Goal: Task Accomplishment & Management: Manage account settings

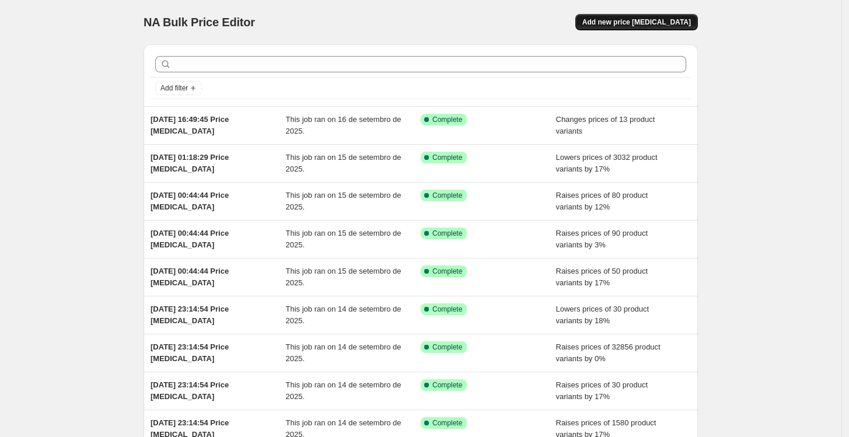
click at [550, 16] on button "Add new price [MEDICAL_DATA]" at bounding box center [636, 22] width 123 height 16
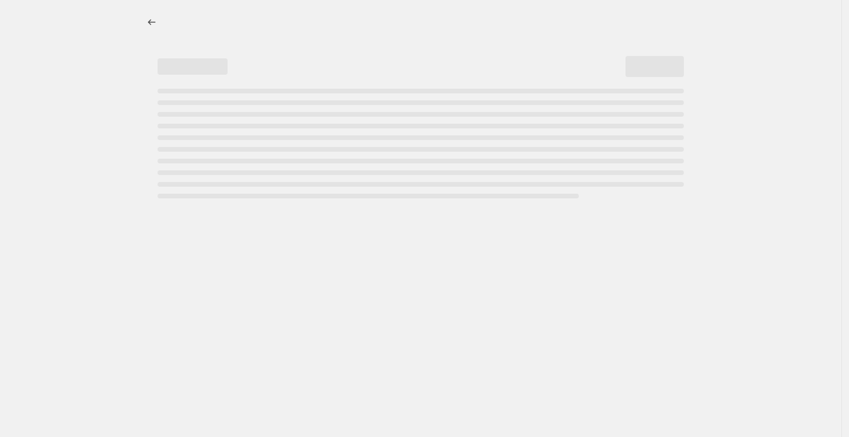
select select "percentage"
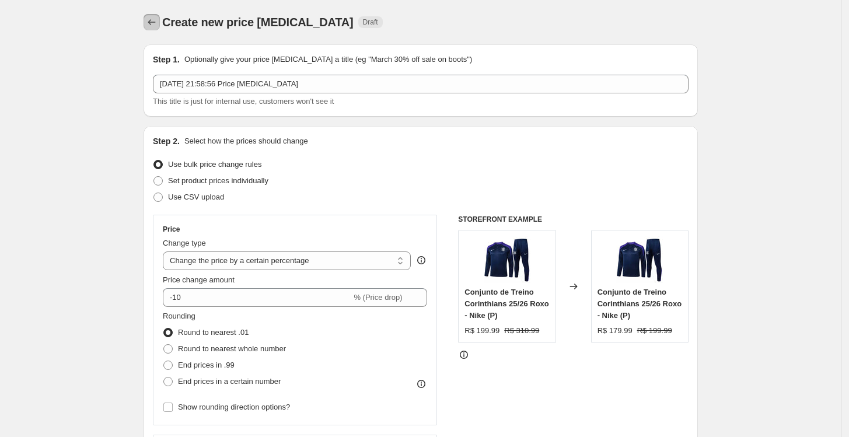
click at [154, 16] on icon "Price change jobs" at bounding box center [152, 22] width 12 height 12
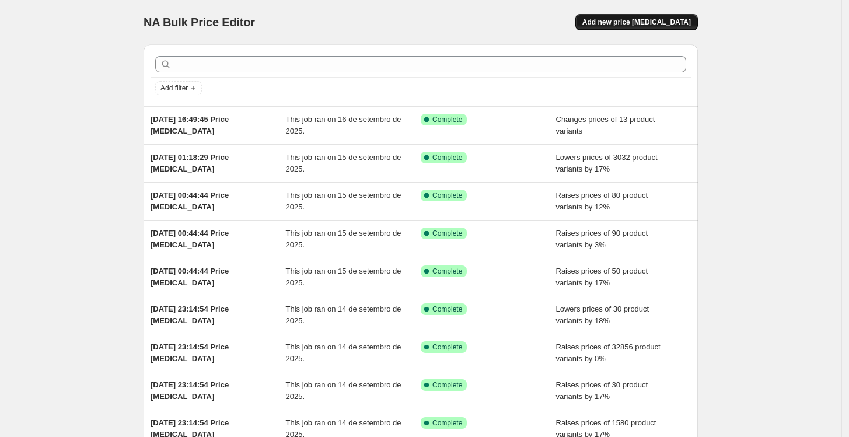
click at [550, 20] on span "Add new price [MEDICAL_DATA]" at bounding box center [636, 22] width 109 height 9
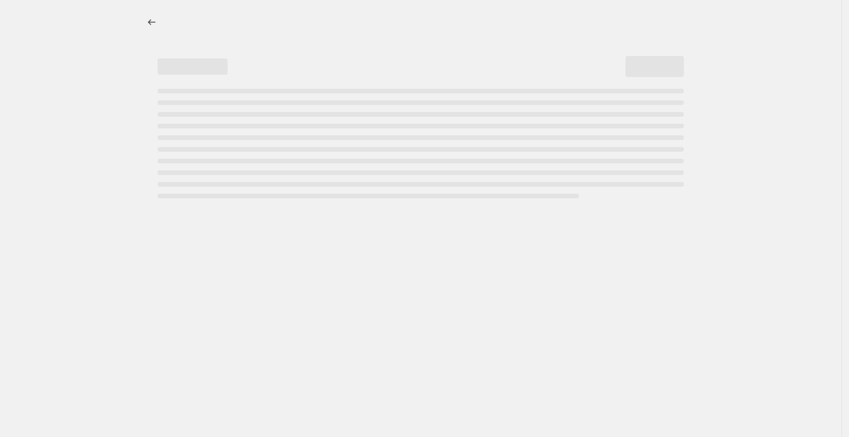
select select "percentage"
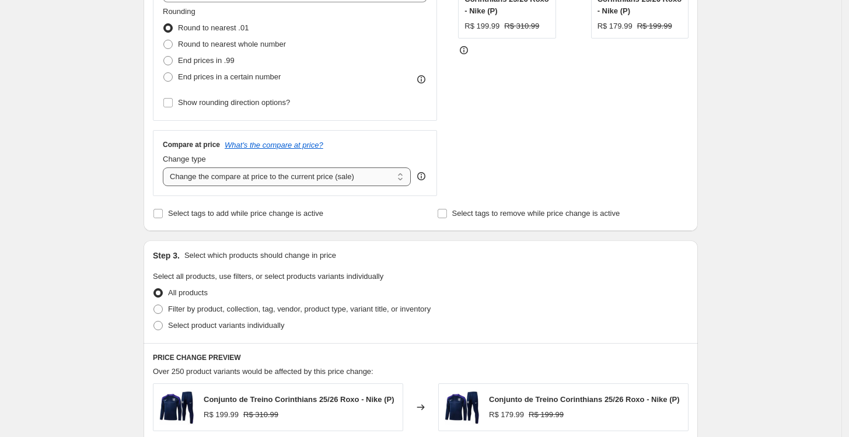
scroll to position [324, 0]
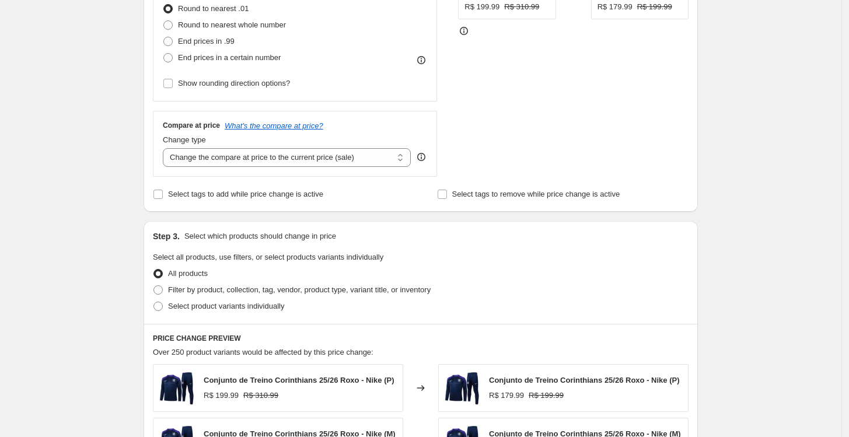
click at [263, 174] on div "Compare at price What's the compare at price? Change type Change the compare at…" at bounding box center [295, 143] width 284 height 65
click at [264, 151] on select "Change the compare at price to the current price (sale) Change the compare at p…" at bounding box center [287, 157] width 248 height 19
select select "no_change"
click at [166, 148] on select "Change the compare at price to the current price (sale) Change the compare at p…" at bounding box center [287, 157] width 248 height 19
click at [187, 84] on span "Show rounding direction options?" at bounding box center [234, 83] width 112 height 9
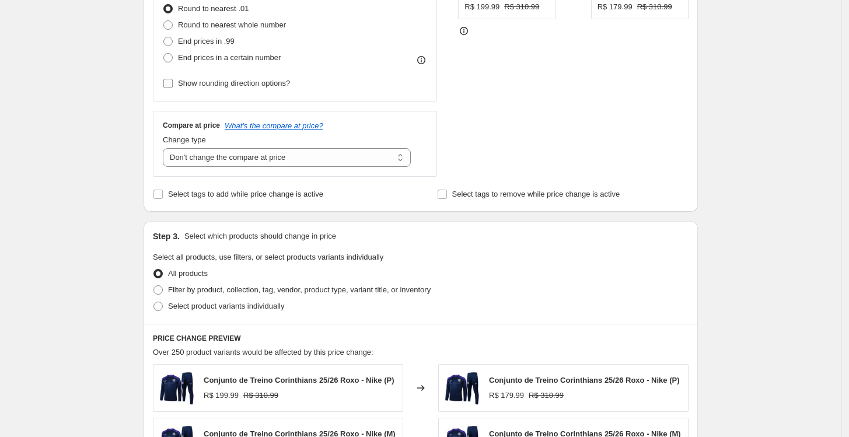
click at [173, 84] on input "Show rounding direction options?" at bounding box center [167, 83] width 9 height 9
checkbox input "true"
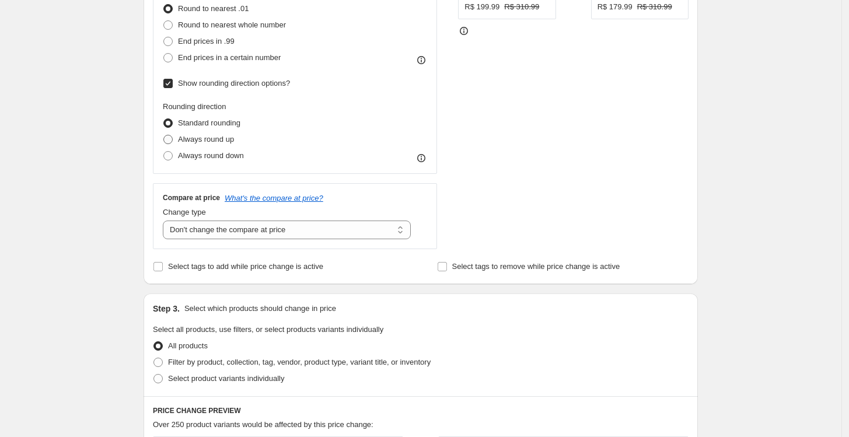
click at [201, 137] on span "Always round up" at bounding box center [206, 139] width 56 height 9
click at [164, 135] on input "Always round up" at bounding box center [163, 135] width 1 height 1
radio input "true"
click at [205, 47] on label "End prices in .99" at bounding box center [199, 41] width 72 height 16
click at [164, 37] on input "End prices in .99" at bounding box center [163, 37] width 1 height 1
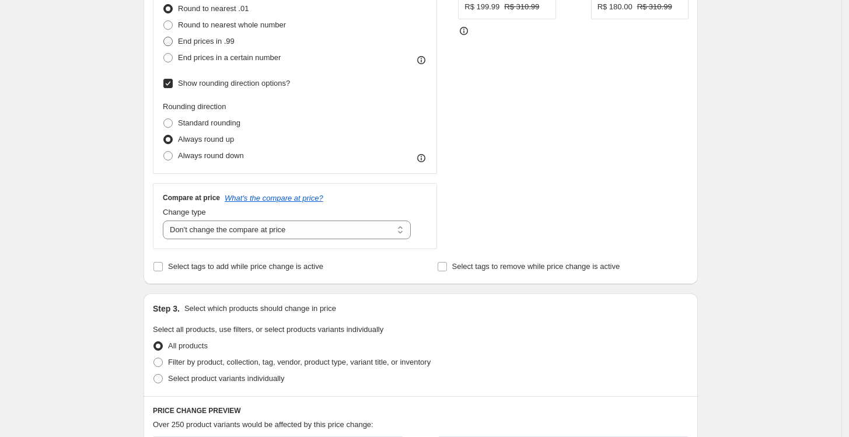
radio input "true"
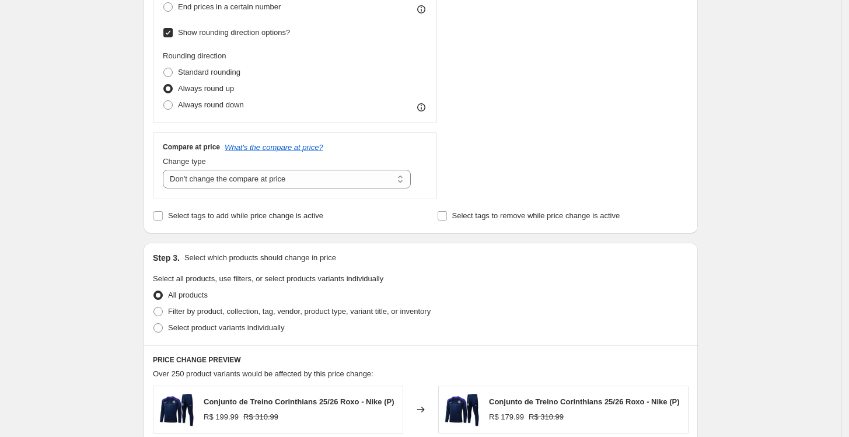
click at [86, 164] on div "Create new price [MEDICAL_DATA]. This page is ready Create new price [MEDICAL_D…" at bounding box center [420, 248] width 841 height 1246
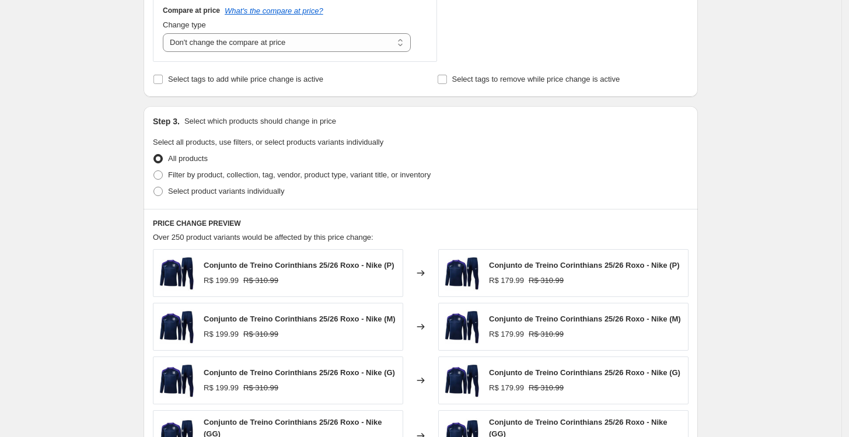
scroll to position [518, 0]
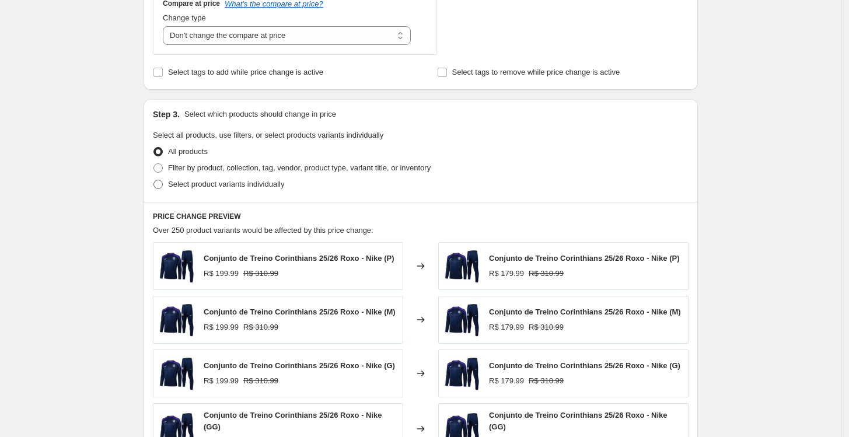
click at [210, 185] on span "Select product variants individually" at bounding box center [226, 184] width 116 height 9
click at [154, 180] on input "Select product variants individually" at bounding box center [153, 180] width 1 height 1
radio input "true"
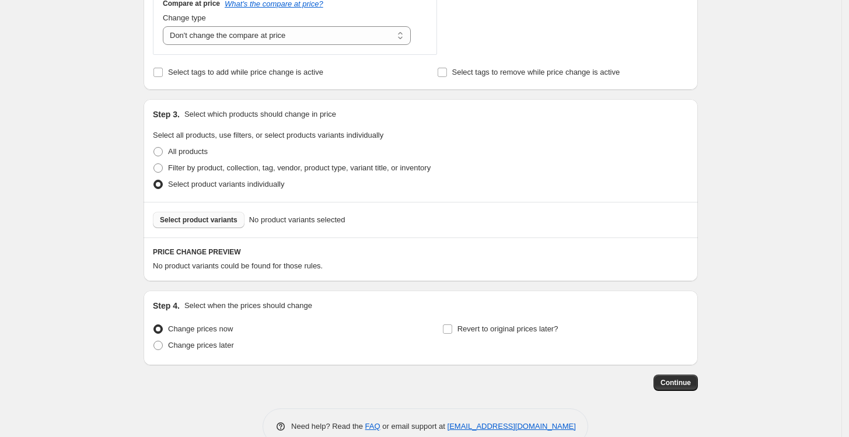
click at [215, 221] on span "Select product variants" at bounding box center [199, 219] width 78 height 9
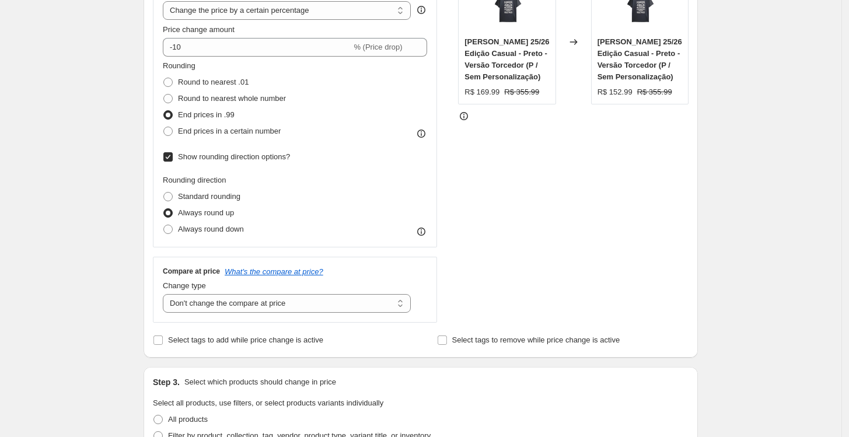
scroll to position [194, 0]
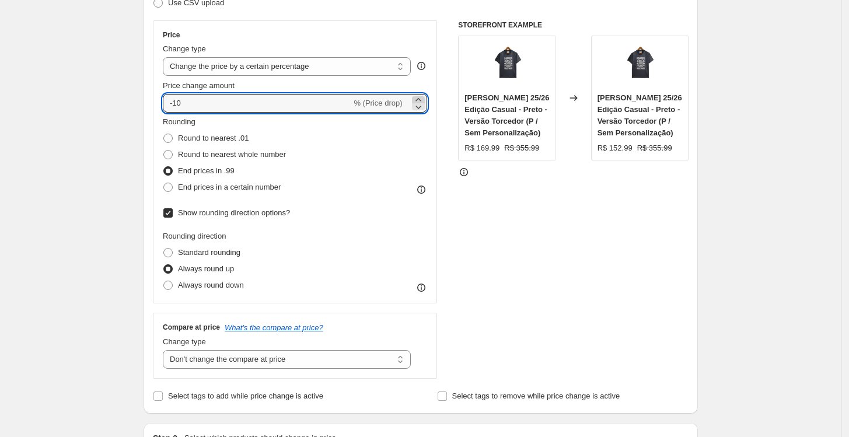
click at [424, 99] on icon at bounding box center [419, 100] width 12 height 12
click at [424, 108] on icon at bounding box center [419, 107] width 12 height 12
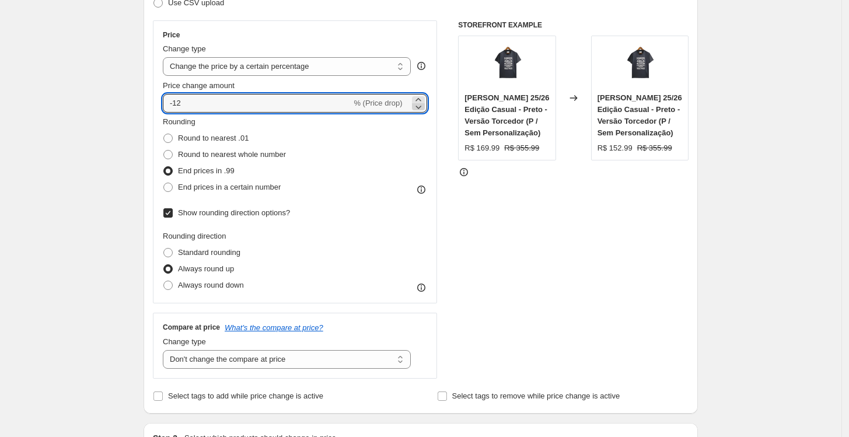
click at [424, 108] on icon at bounding box center [419, 107] width 12 height 12
click at [420, 101] on icon at bounding box center [419, 107] width 12 height 12
click at [421, 98] on icon at bounding box center [417, 99] width 5 height 3
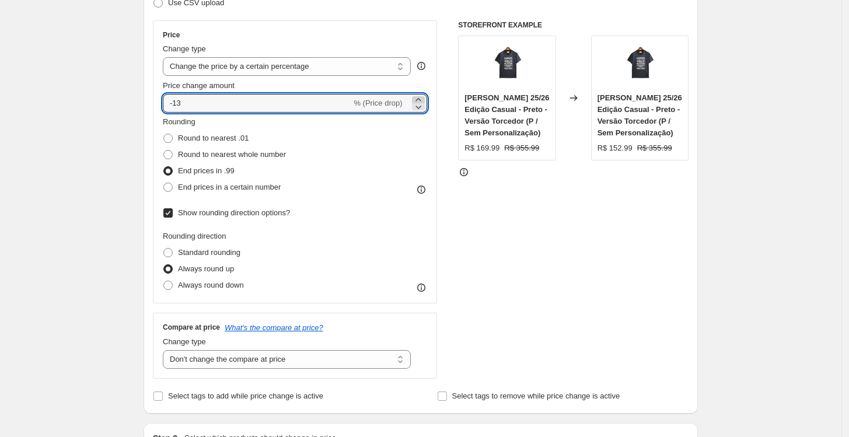
click at [421, 98] on icon at bounding box center [417, 99] width 5 height 3
click at [421, 106] on icon at bounding box center [418, 108] width 6 height 4
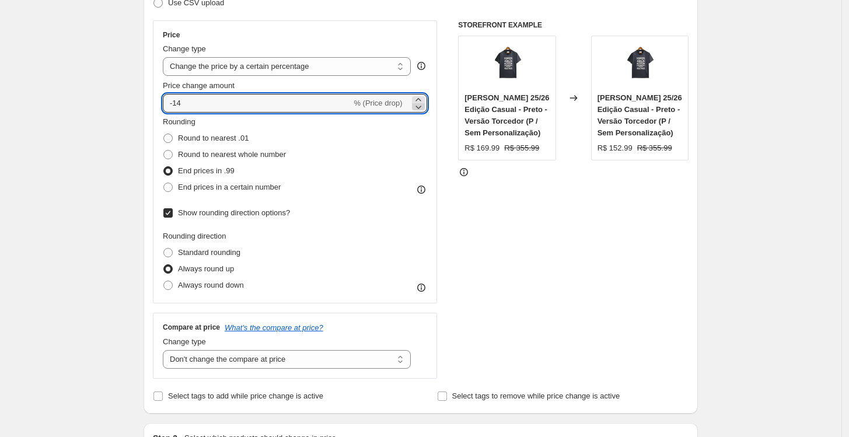
click at [421, 106] on icon at bounding box center [418, 108] width 6 height 4
type input "-17"
click at [463, 174] on icon at bounding box center [464, 172] width 12 height 12
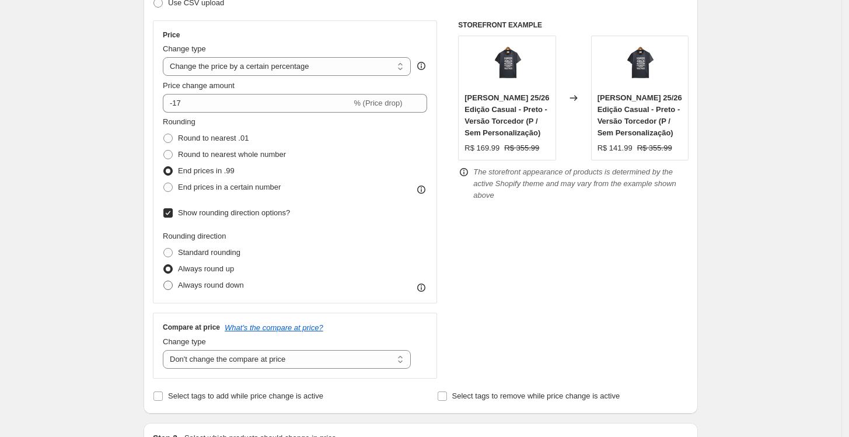
click at [212, 285] on span "Always round down" at bounding box center [211, 285] width 66 height 9
click at [164, 281] on input "Always round down" at bounding box center [163, 281] width 1 height 1
radio input "true"
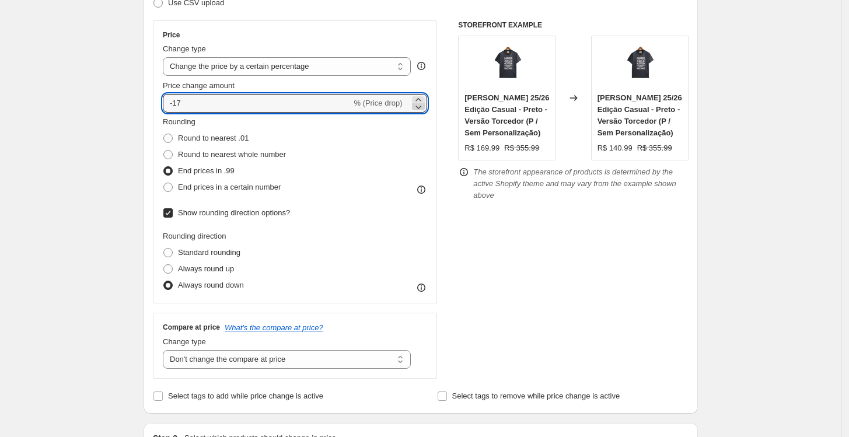
click at [421, 107] on icon at bounding box center [418, 108] width 6 height 4
type input "-18"
click at [202, 272] on span "Always round up" at bounding box center [206, 268] width 56 height 9
click at [164, 265] on input "Always round up" at bounding box center [163, 264] width 1 height 1
radio input "true"
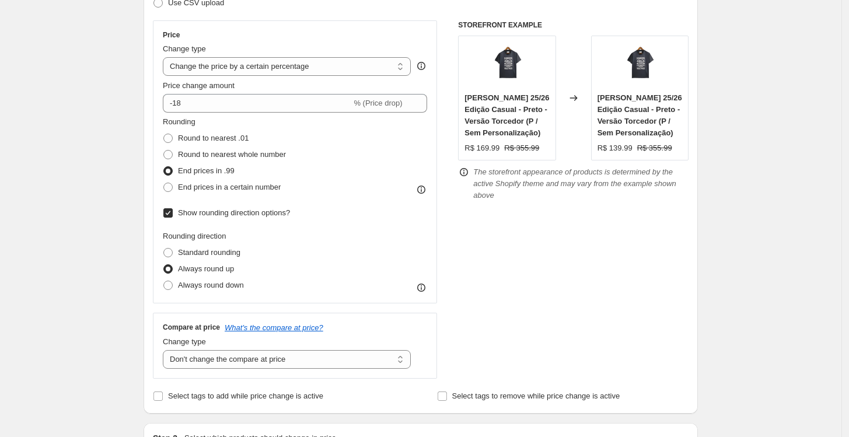
click at [494, 286] on div "STOREFRONT EXAMPLE [PERSON_NAME] 25/26 Edição Casual - Preto - Versão Torcedor …" at bounding box center [573, 199] width 230 height 358
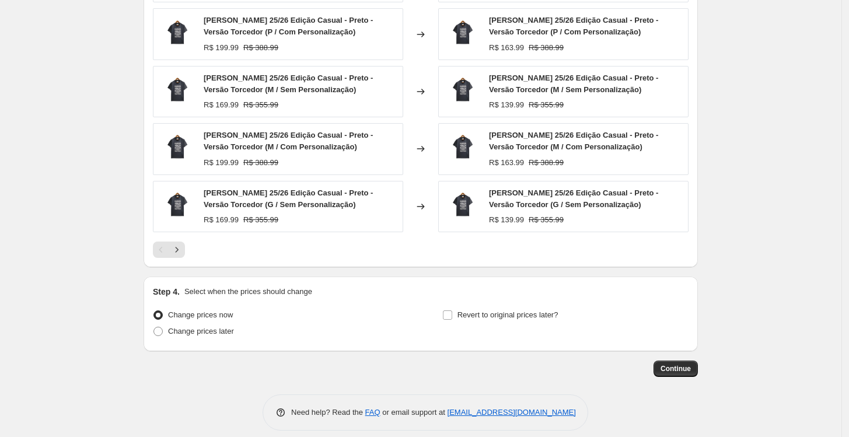
scroll to position [855, 0]
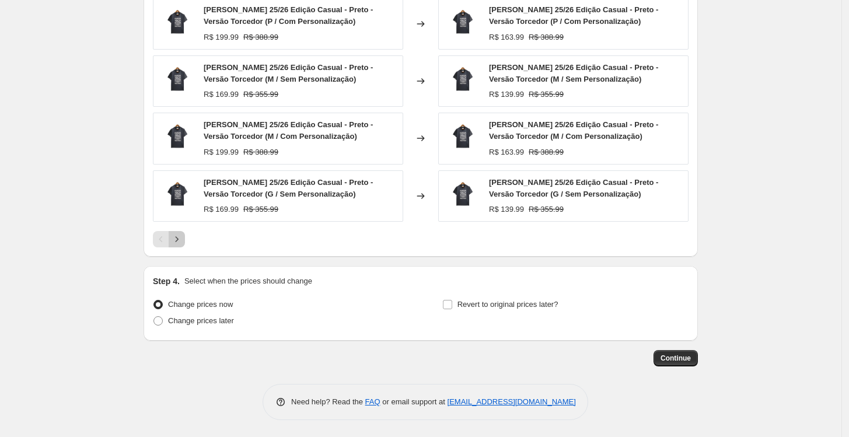
click at [179, 239] on icon "Next" at bounding box center [177, 238] width 3 height 5
click at [180, 239] on icon "Next" at bounding box center [177, 239] width 12 height 12
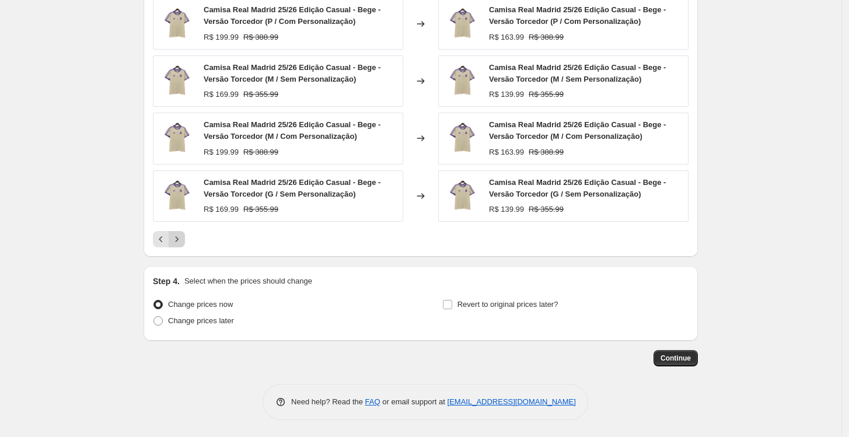
click at [180, 239] on icon "Next" at bounding box center [177, 239] width 12 height 12
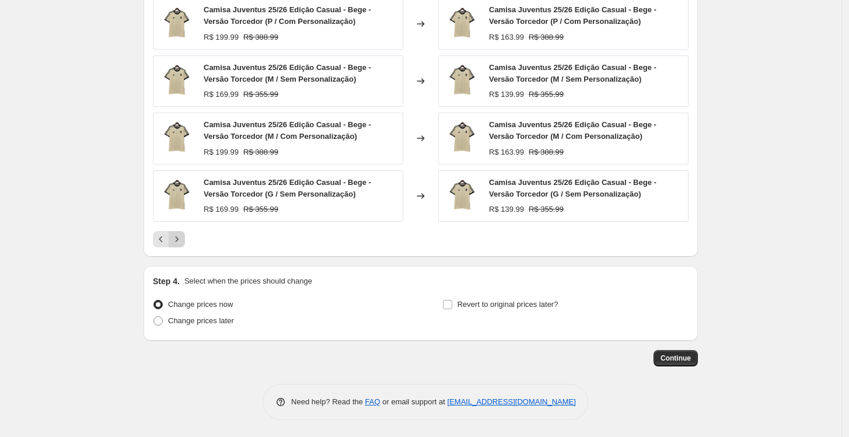
click at [179, 240] on icon "Next" at bounding box center [177, 238] width 3 height 5
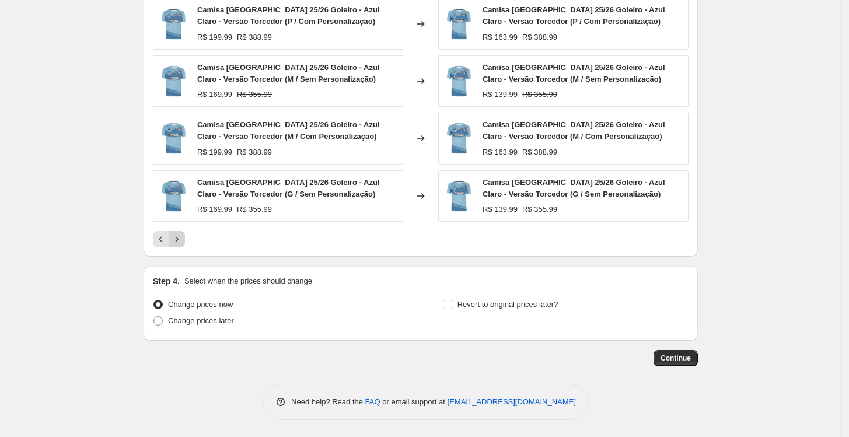
click at [179, 240] on icon "Next" at bounding box center [177, 238] width 3 height 5
click at [179, 239] on icon "Next" at bounding box center [177, 238] width 3 height 5
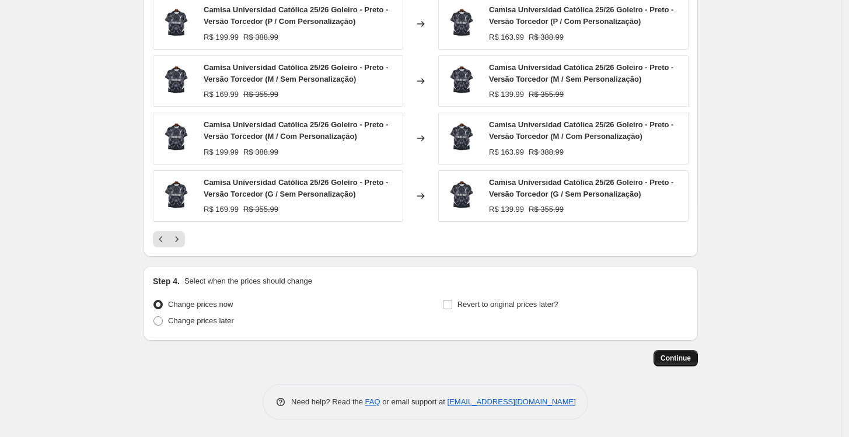
click at [550, 355] on span "Continue" at bounding box center [676, 358] width 30 height 9
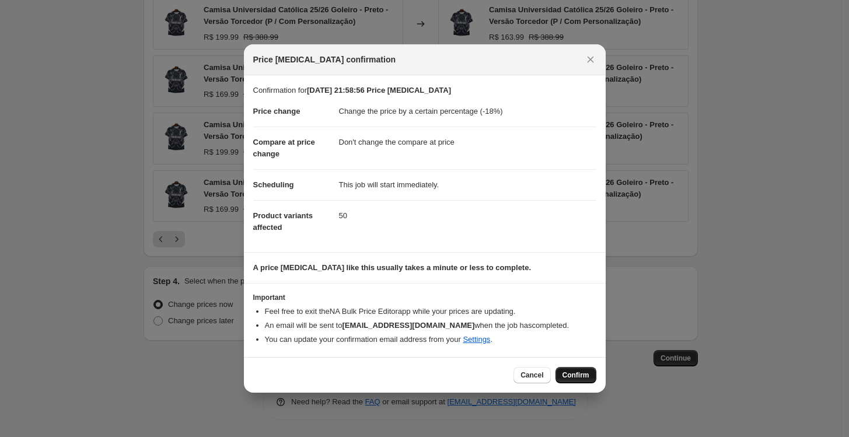
click at [550, 369] on button "Confirm" at bounding box center [576, 375] width 41 height 16
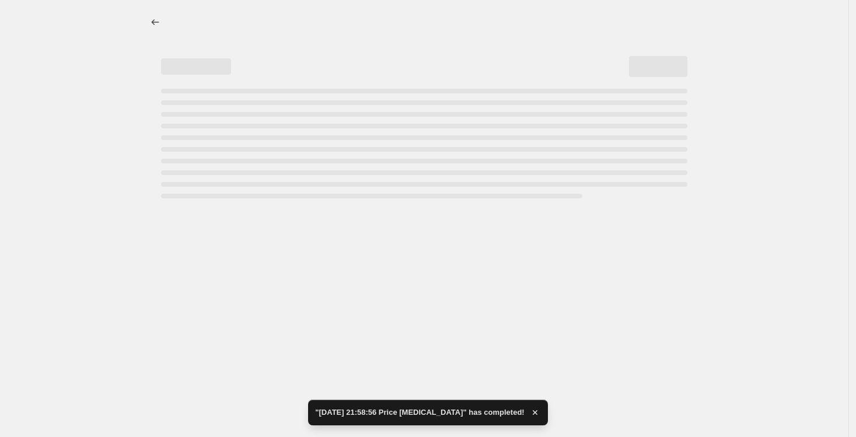
select select "percentage"
select select "no_change"
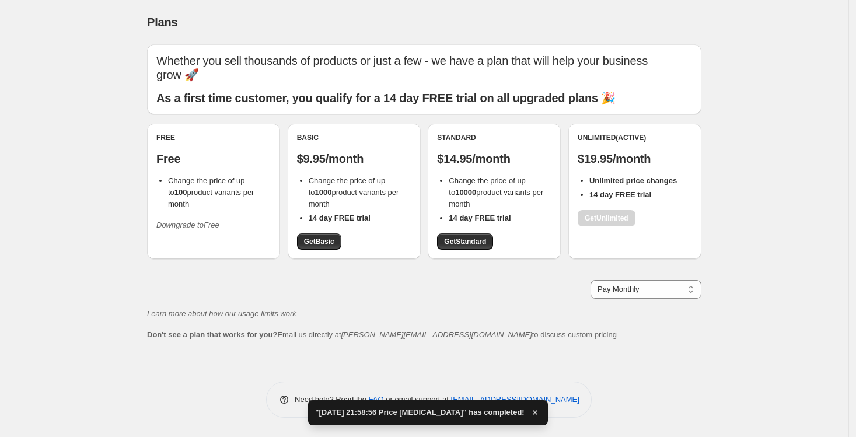
click at [183, 221] on icon "Downgrade to Free" at bounding box center [187, 225] width 63 height 9
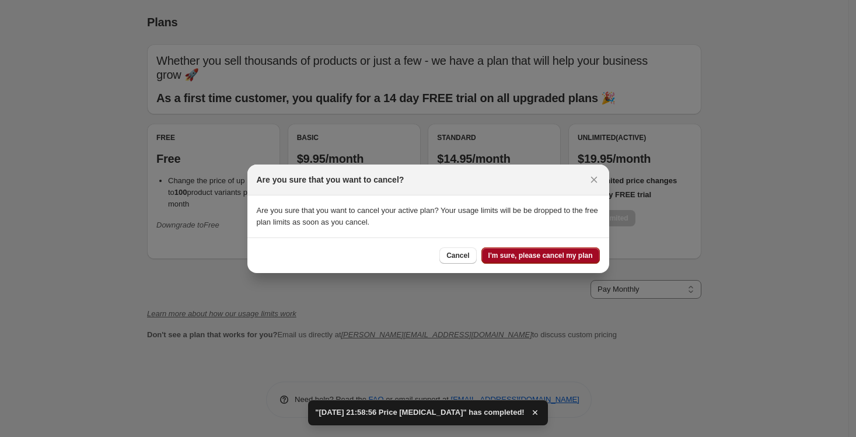
click at [535, 252] on span "I'm sure, please cancel my plan" at bounding box center [540, 255] width 104 height 9
